Goal: Task Accomplishment & Management: Manage account settings

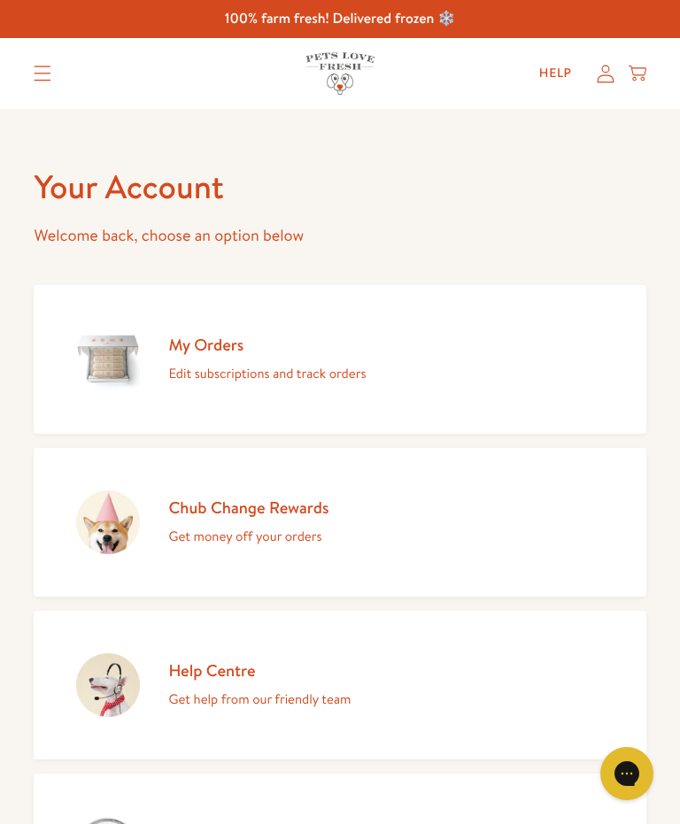
click at [38, 64] on summary "Translation missing: en.sections.header.menu" at bounding box center [42, 73] width 46 height 44
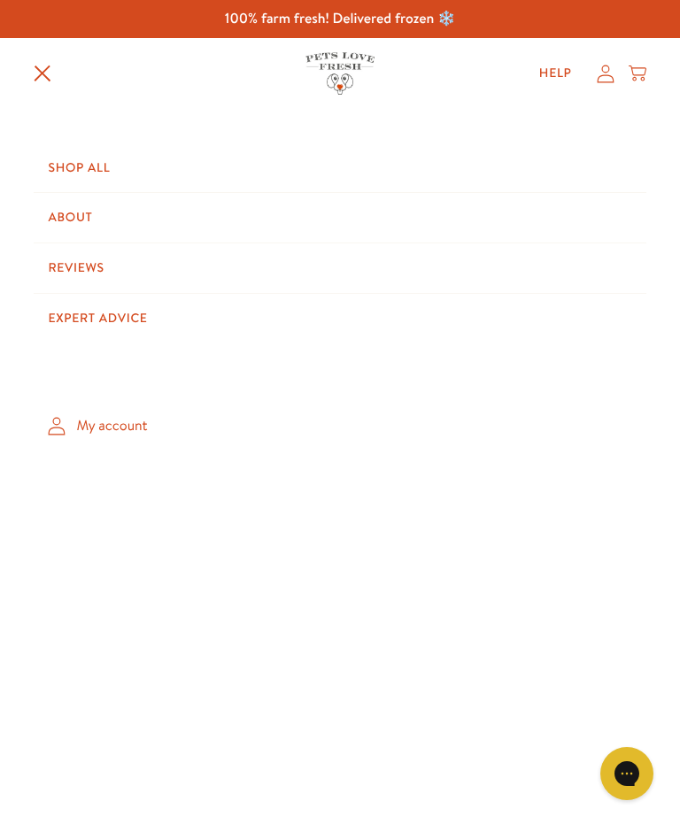
click at [26, 74] on summary "Translation missing: en.sections.header.menu" at bounding box center [42, 73] width 46 height 46
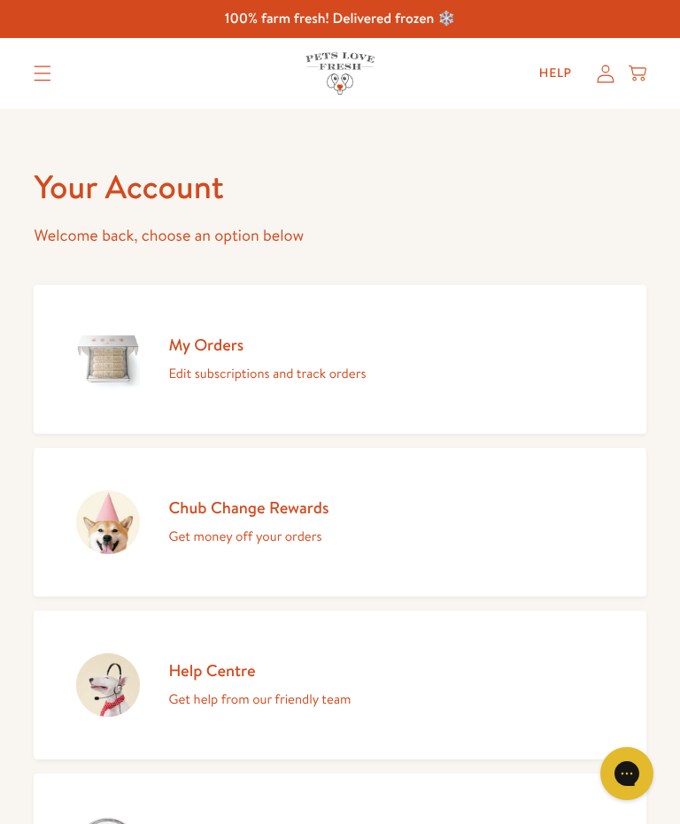
click at [50, 71] on icon "Translation missing: en.sections.header.menu" at bounding box center [43, 73] width 18 height 16
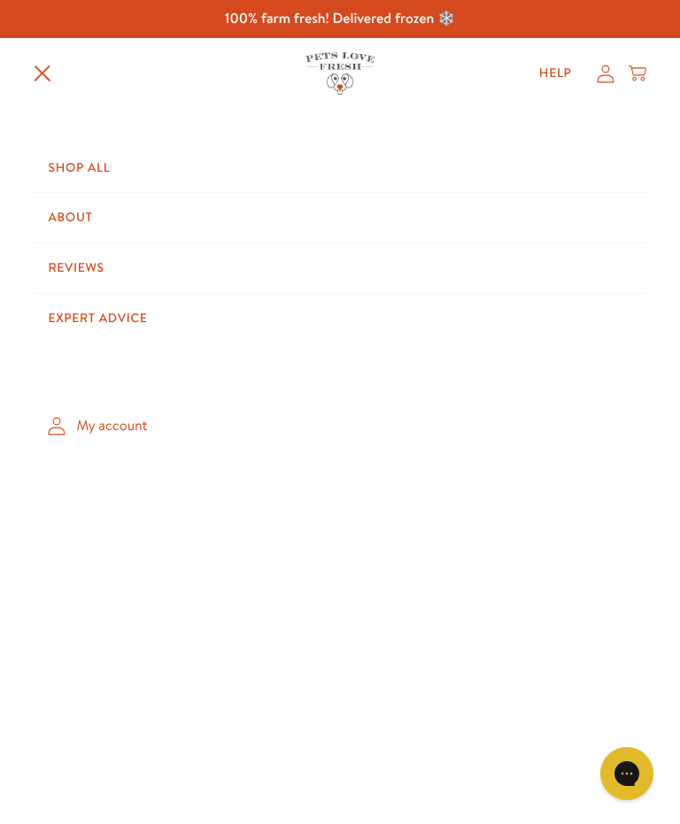
click at [39, 72] on icon "Translation missing: en.sections.header.menu" at bounding box center [43, 74] width 18 height 18
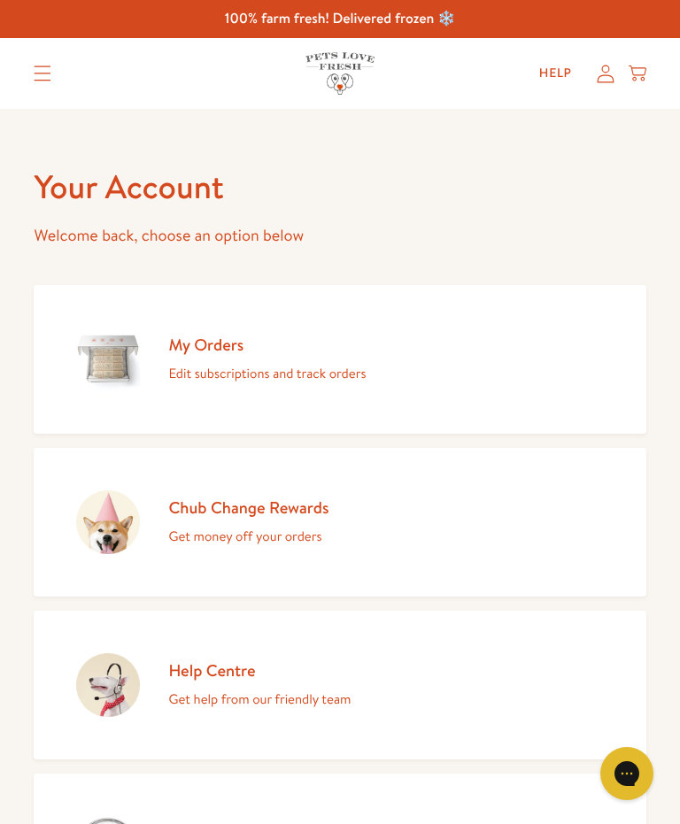
click at [603, 76] on icon at bounding box center [605, 74] width 18 height 19
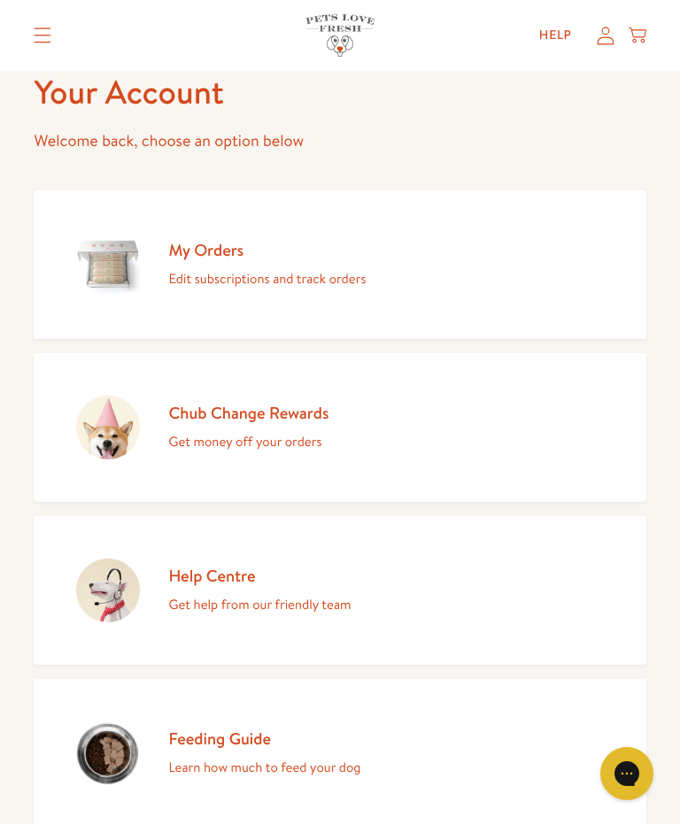
scroll to position [92, 0]
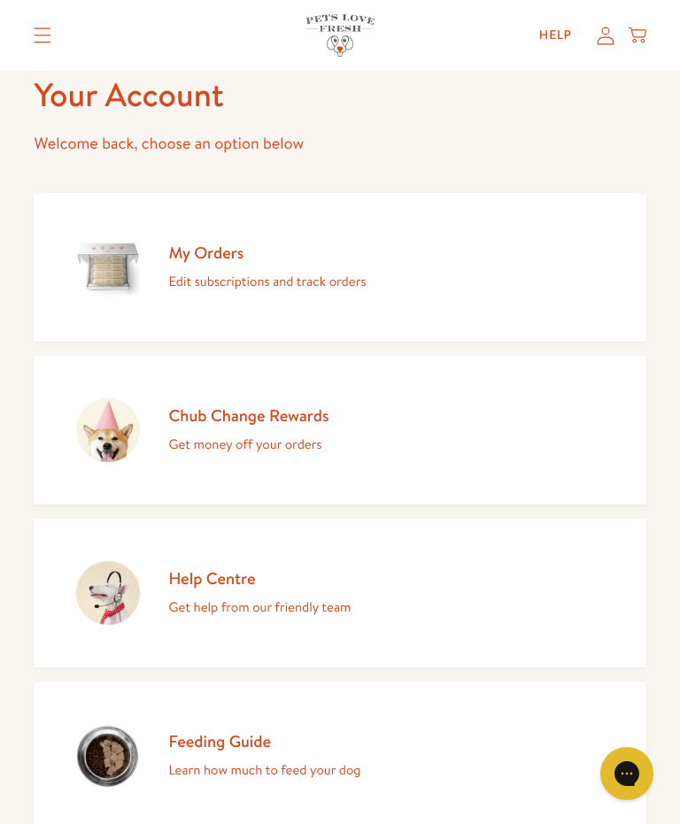
click at [232, 249] on h2 "My Orders" at bounding box center [266, 252] width 197 height 21
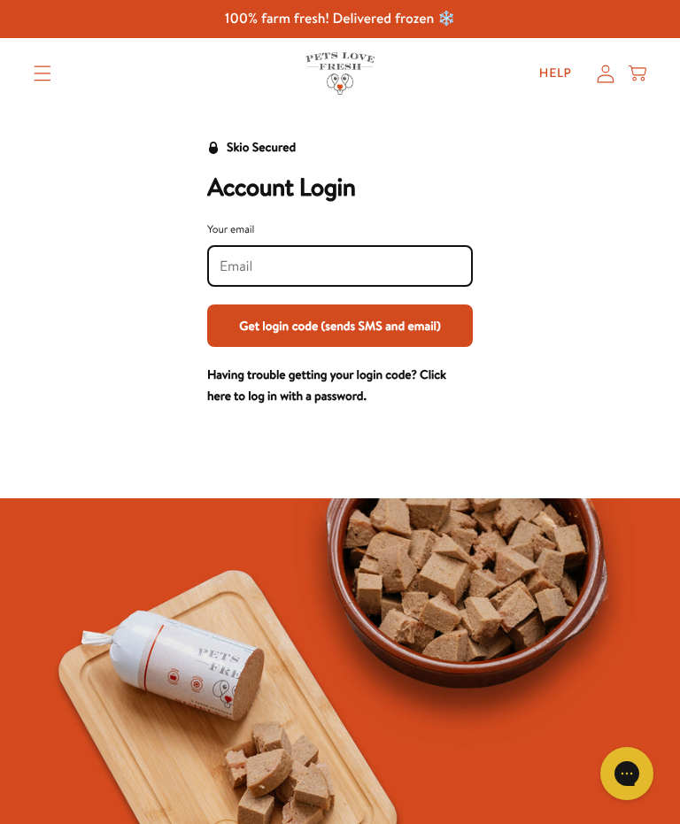
click at [385, 263] on input "Your email" at bounding box center [339, 266] width 241 height 19
type input "[EMAIL_ADDRESS][DOMAIN_NAME]"
click at [403, 338] on button "Get login code (sends SMS and email)" at bounding box center [339, 325] width 265 height 42
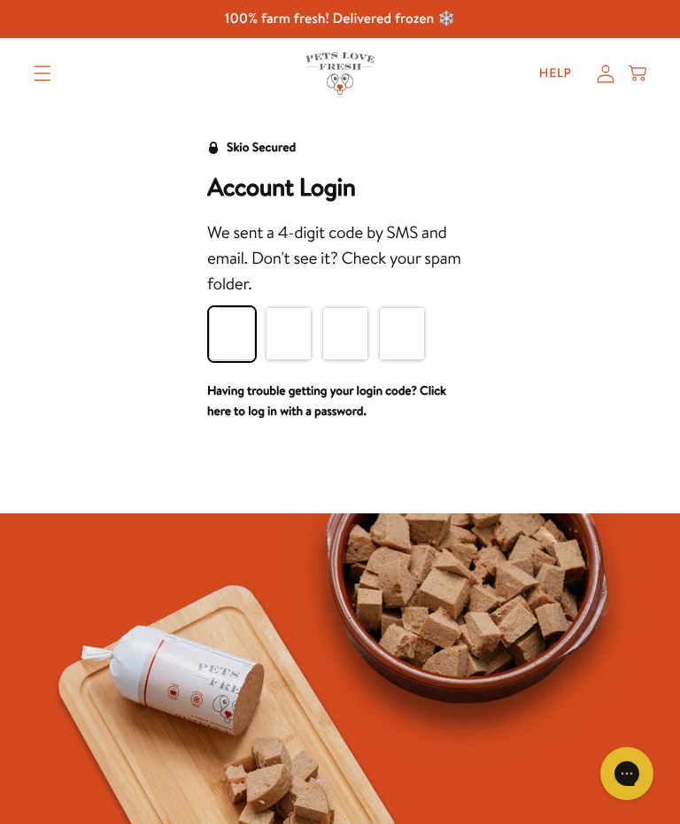
click at [239, 334] on input "Please enter your pin code" at bounding box center [232, 333] width 46 height 53
type input "3"
type input "6"
type input "4"
type input "5"
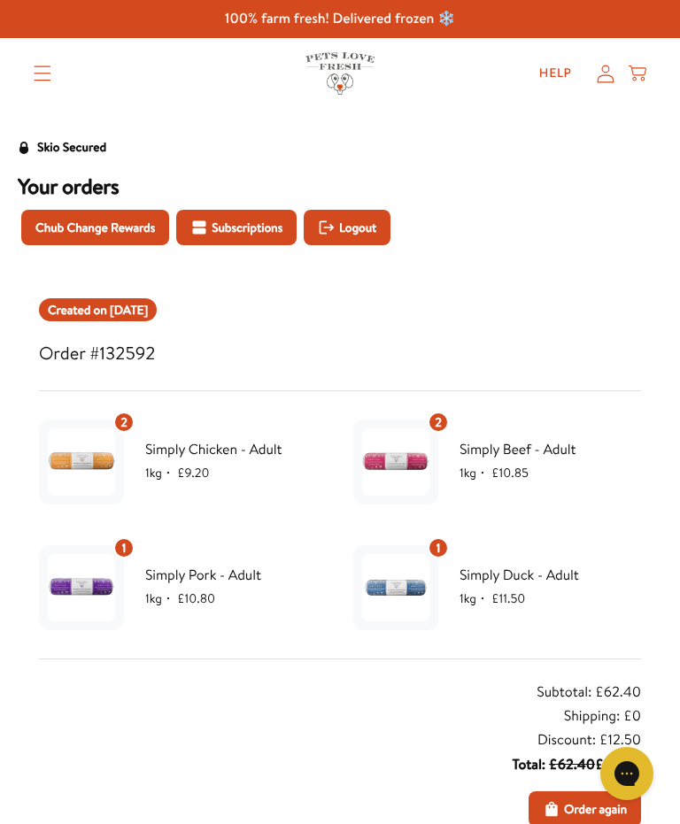
click at [269, 231] on span "Subscriptions" at bounding box center [246, 227] width 71 height 19
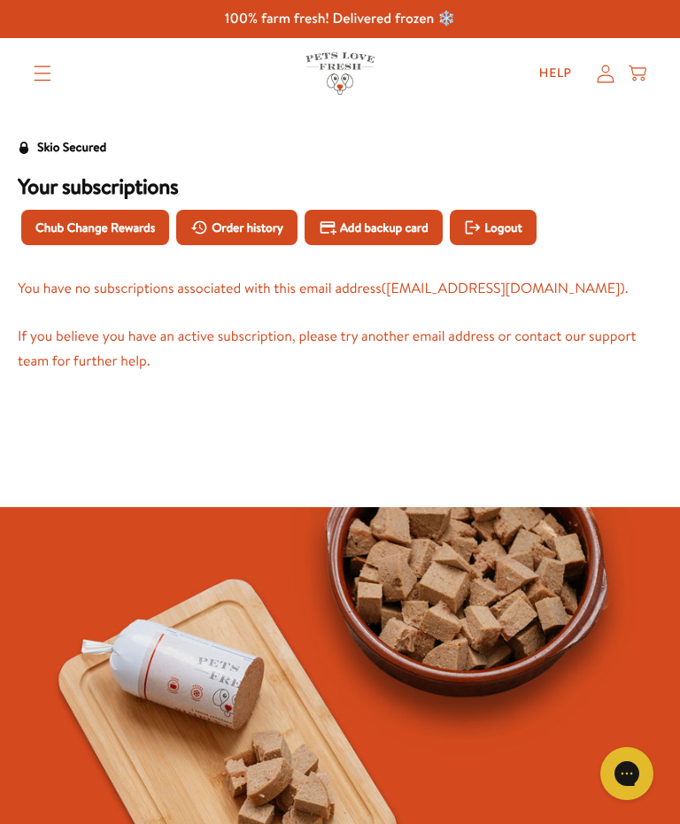
click at [521, 225] on span "Logout" at bounding box center [502, 227] width 37 height 19
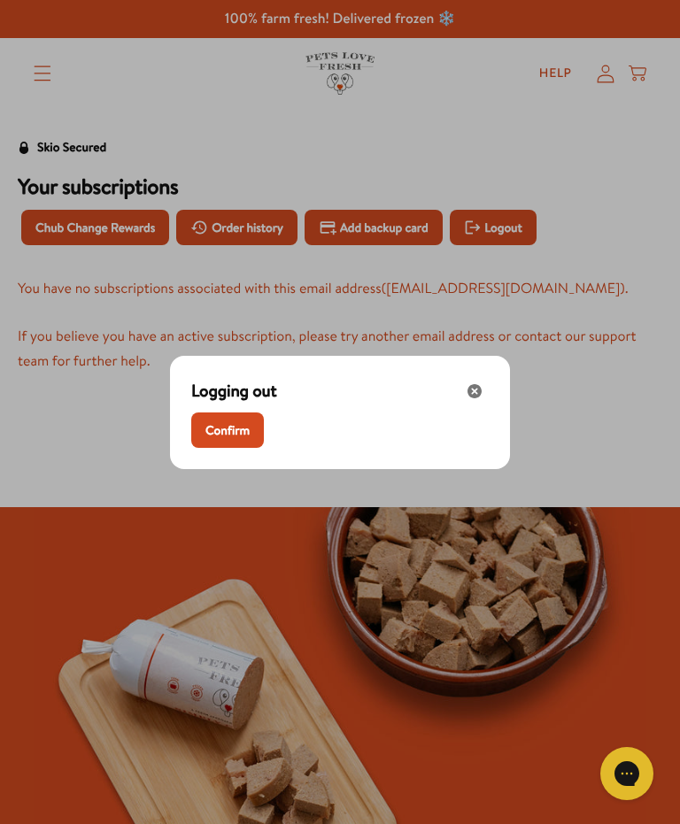
click at [243, 440] on span "Confirm" at bounding box center [227, 429] width 44 height 19
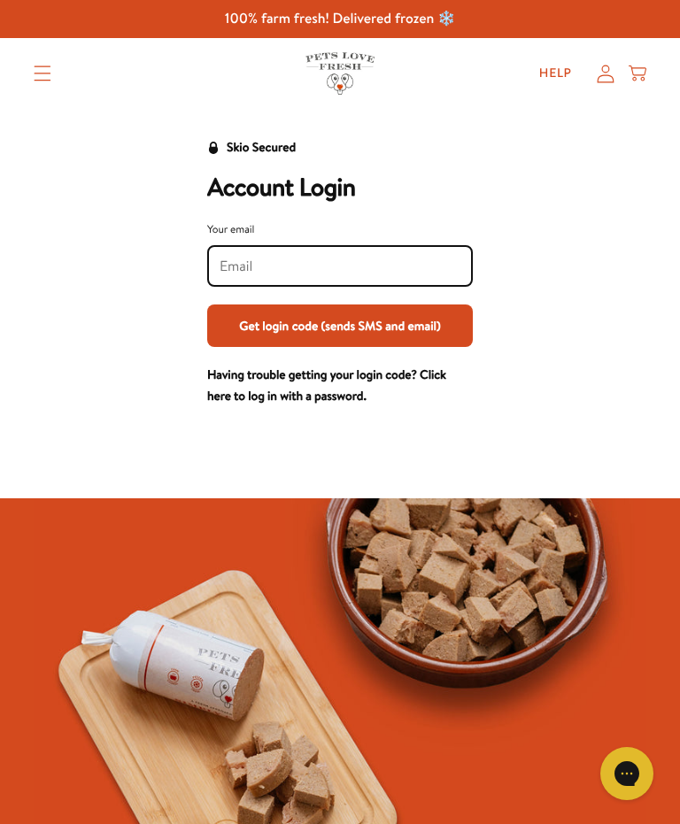
click at [387, 269] on input "Your email" at bounding box center [339, 266] width 241 height 19
click at [420, 334] on button "Get login code (sends SMS and email)" at bounding box center [339, 325] width 265 height 42
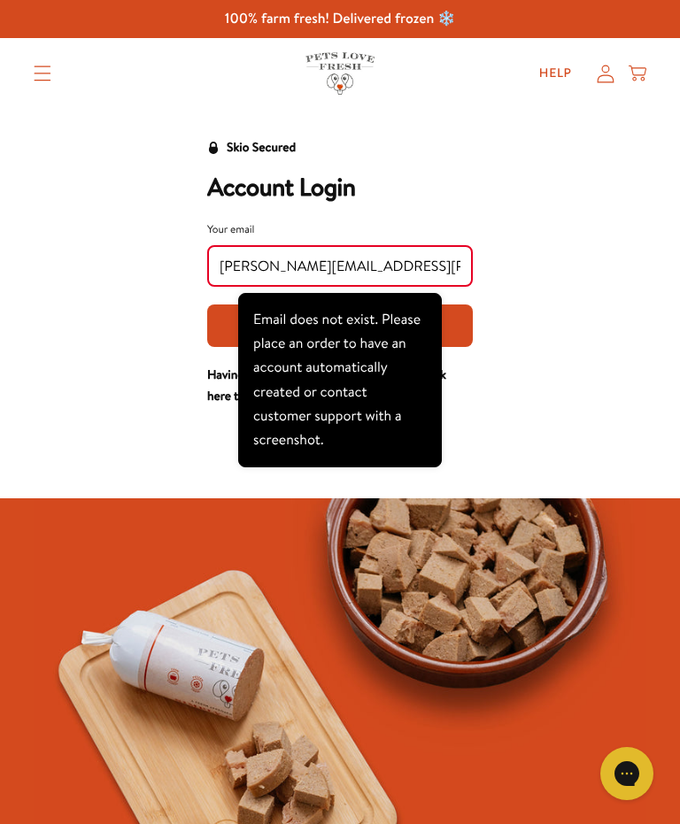
click at [584, 399] on div "Skio Secured Account Login Your email Brenda.cobley@ntlworld.com Get login code…" at bounding box center [340, 272] width 644 height 270
click at [565, 421] on div at bounding box center [340, 414] width 680 height 14
click at [604, 338] on div "Skio Secured Account Login Your email Brenda.cobley@ntlworld.com Get login code…" at bounding box center [340, 272] width 644 height 270
click at [604, 337] on div "Skio Secured Account Login Your email Brenda.cobley@ntlworld.com Get login code…" at bounding box center [340, 272] width 644 height 270
click at [595, 325] on div "Skio Secured Account Login Your email Brenda.cobley@ntlworld.com Get login code…" at bounding box center [340, 272] width 644 height 270
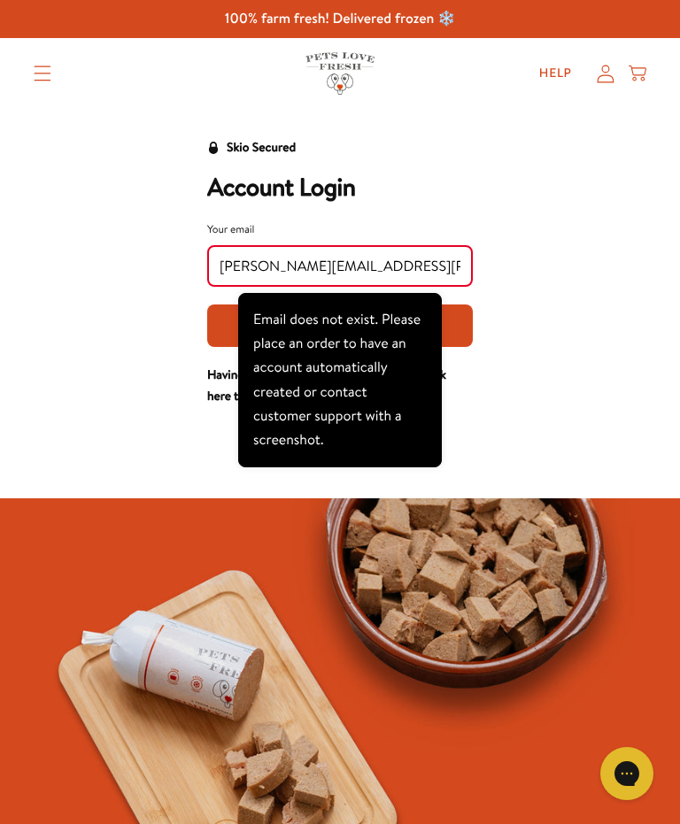
click at [579, 370] on div "Skio Secured Account Login Your email Brenda.cobley@ntlworld.com Get login code…" at bounding box center [340, 272] width 644 height 270
click at [578, 369] on div "Skio Secured Account Login Your email Brenda.cobley@ntlworld.com Get login code…" at bounding box center [340, 272] width 644 height 270
click at [588, 353] on div "Skio Secured Account Login Your email Brenda.cobley@ntlworld.com Get login code…" at bounding box center [340, 272] width 644 height 270
click at [453, 268] on input "Brenda.cobley@ntlworld.com" at bounding box center [339, 266] width 241 height 19
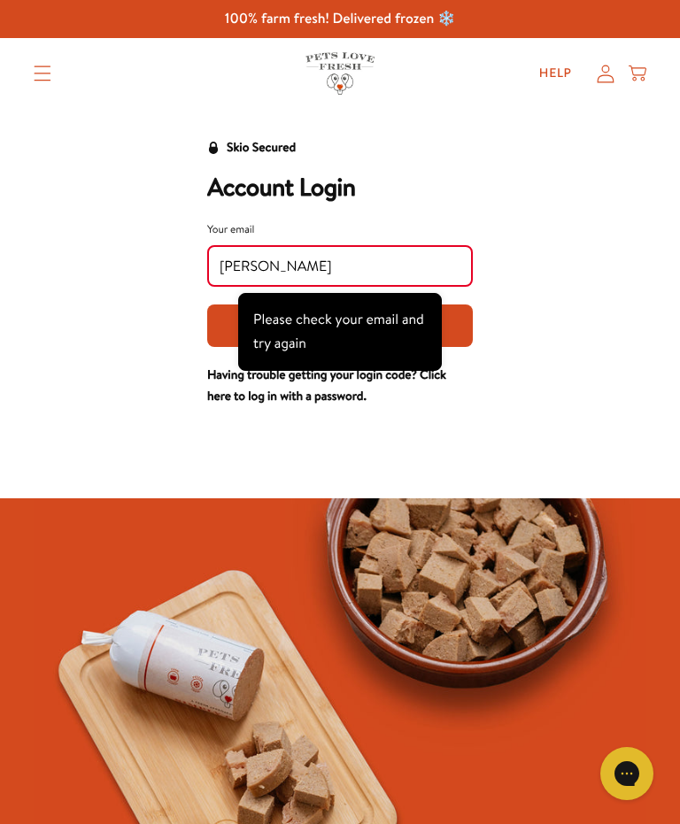
type input "Brend"
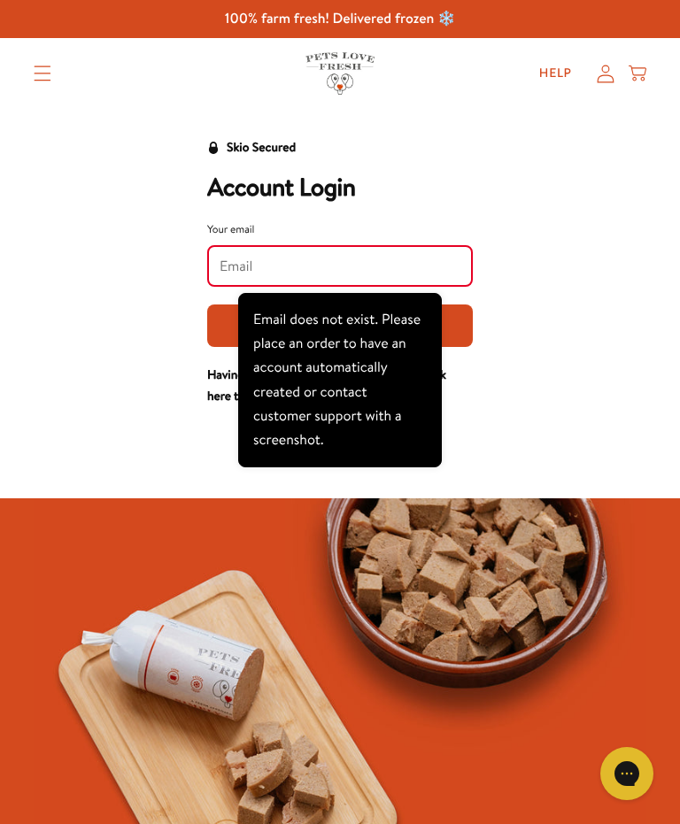
click at [641, 407] on div "Skio Secured Account Login Your email Get login code (sends SMS and email) Havi…" at bounding box center [340, 272] width 644 height 270
